Goal: Navigation & Orientation: Find specific page/section

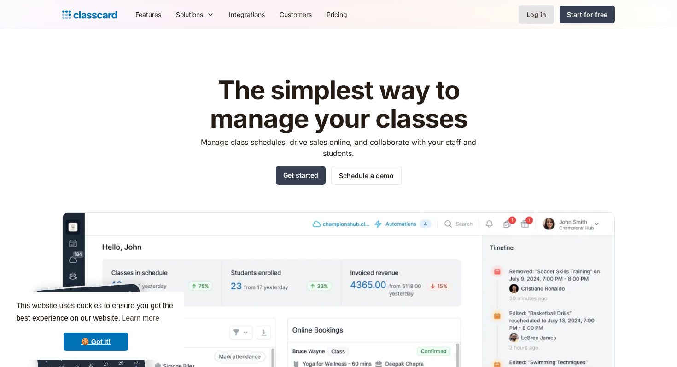
click at [533, 15] on div "Log in" at bounding box center [536, 15] width 20 height 10
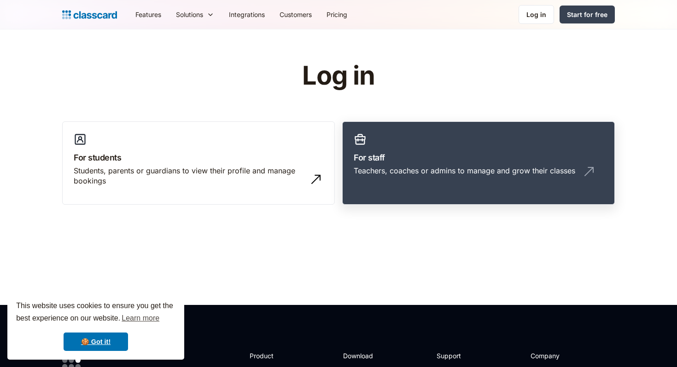
click at [380, 144] on link "For staff Teachers, coaches or admins to manage and grow their classes" at bounding box center [478, 164] width 272 height 84
